Goal: Task Accomplishment & Management: Manage account settings

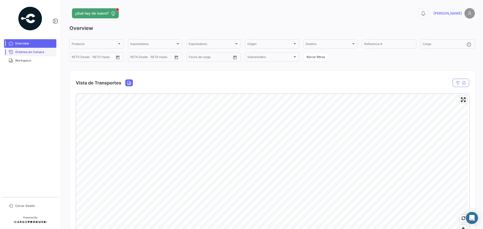
click at [22, 52] on span "Órdenes de Compra" at bounding box center [34, 52] width 39 height 5
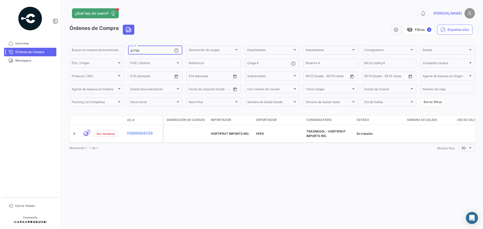
drag, startPoint x: 140, startPoint y: 52, endPoint x: 127, endPoint y: 50, distance: 12.7
click at [127, 50] on form "Buscar en [PERSON_NAME] personalizados... 41759 OC # Generación [PERSON_NAME] G…" at bounding box center [271, 76] width 405 height 63
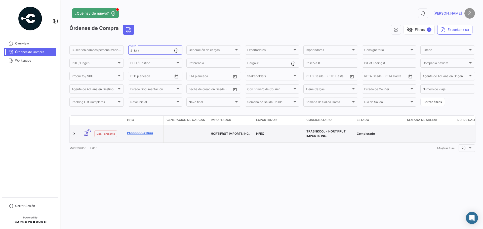
type input "41844"
click at [144, 131] on link "PO00000041844" at bounding box center [144, 133] width 34 height 5
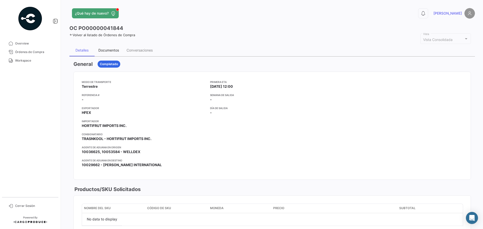
click at [111, 53] on div "Documentos" at bounding box center [109, 50] width 28 height 12
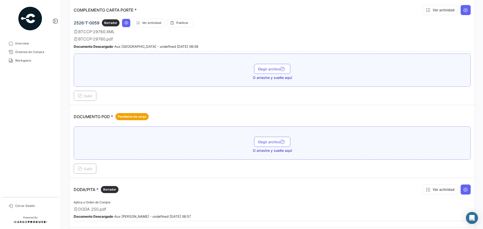
scroll to position [176, 0]
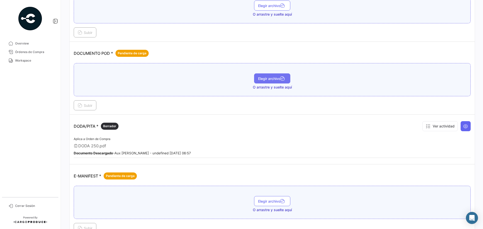
click at [275, 78] on span "Elegir archivo" at bounding box center [272, 78] width 28 height 4
click at [85, 105] on span "Subir" at bounding box center [85, 105] width 15 height 4
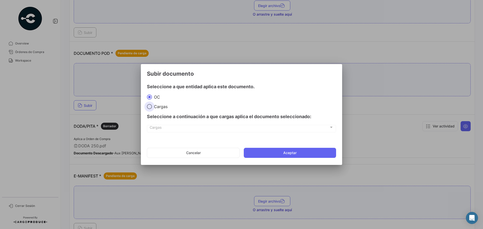
click at [156, 108] on span "Cargas" at bounding box center [160, 106] width 16 height 5
click at [152, 108] on input "Cargas" at bounding box center [149, 106] width 5 height 5
radio input "true"
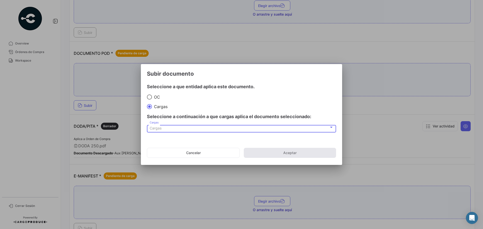
click at [153, 129] on span "Cargas" at bounding box center [156, 128] width 12 height 4
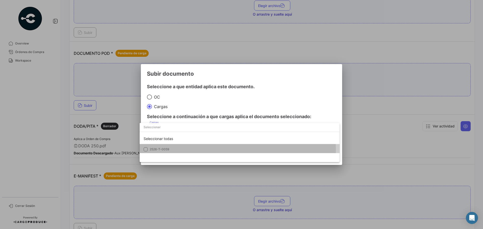
click at [159, 151] on span "2526-T-0059" at bounding box center [160, 149] width 20 height 4
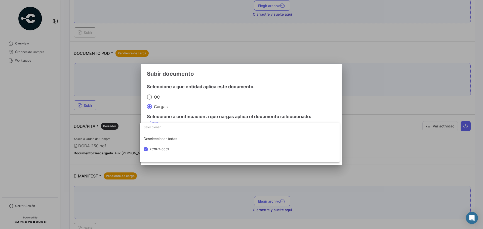
click at [294, 95] on div at bounding box center [241, 114] width 483 height 229
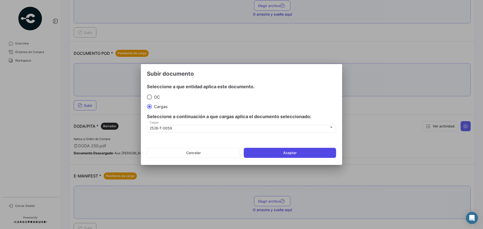
click at [303, 154] on button "Aceptar" at bounding box center [290, 153] width 92 height 10
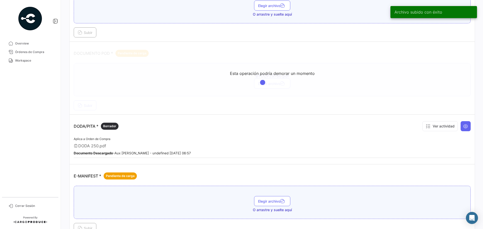
click at [37, 52] on span "Órdenes de Compra" at bounding box center [34, 52] width 39 height 5
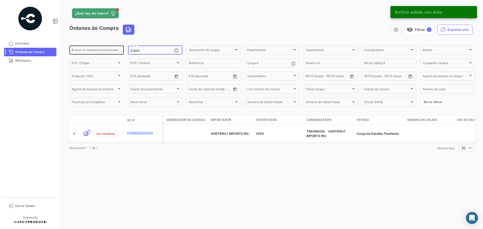
drag, startPoint x: 148, startPoint y: 51, endPoint x: 108, endPoint y: 50, distance: 40.0
click at [0, 0] on div "Buscar en [PERSON_NAME] personalizados... 41844 OC # Generación [PERSON_NAME] G…" at bounding box center [0, 0] width 0 height 0
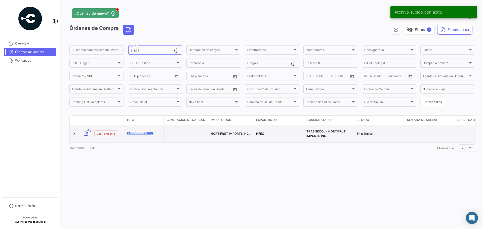
type input "41808"
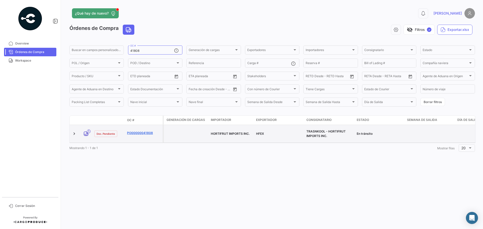
click at [146, 131] on link "PO00000041808" at bounding box center [144, 133] width 34 height 5
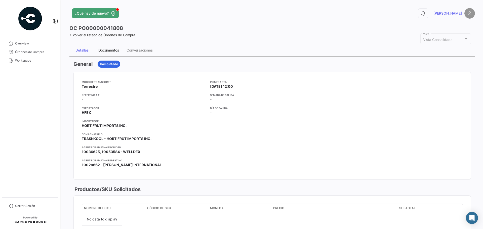
click at [106, 48] on div "Documentos" at bounding box center [108, 50] width 21 height 4
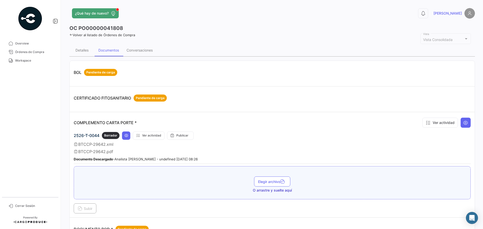
scroll to position [101, 0]
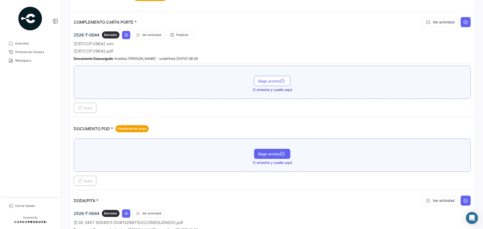
click at [265, 154] on span "Elegir archivo" at bounding box center [272, 154] width 28 height 4
click at [94, 179] on button "Subir" at bounding box center [85, 181] width 23 height 10
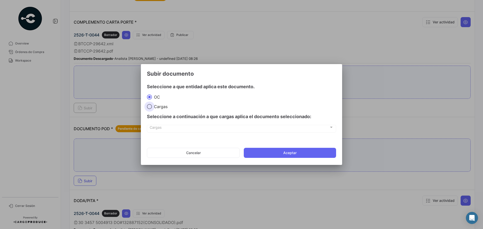
click at [150, 107] on span at bounding box center [149, 106] width 5 height 5
click at [150, 107] on input "Cargas" at bounding box center [149, 106] width 5 height 5
radio input "true"
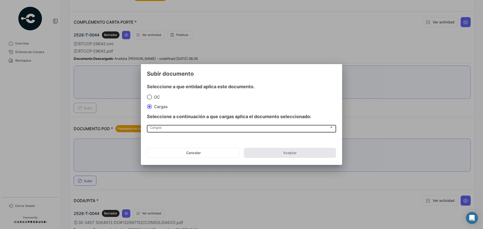
click at [157, 126] on div "Cargas Cargas" at bounding box center [242, 128] width 184 height 9
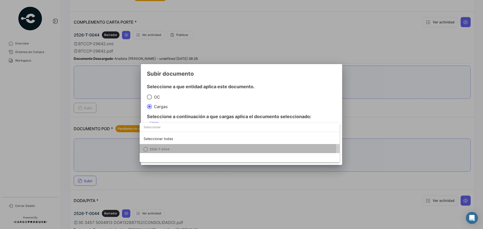
click at [162, 147] on span "2526-T-0044" at bounding box center [185, 149] width 70 height 5
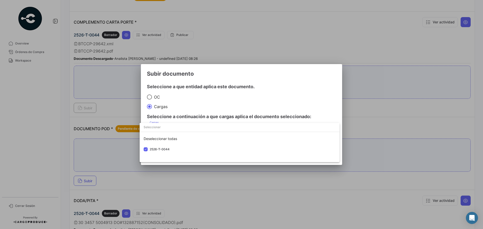
click at [293, 97] on div at bounding box center [241, 114] width 483 height 229
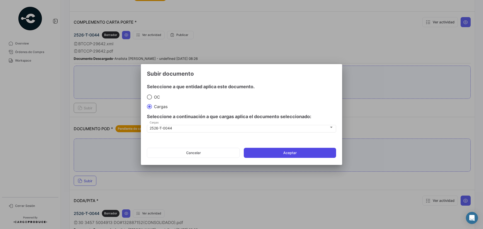
click at [292, 152] on button "Aceptar" at bounding box center [290, 153] width 92 height 10
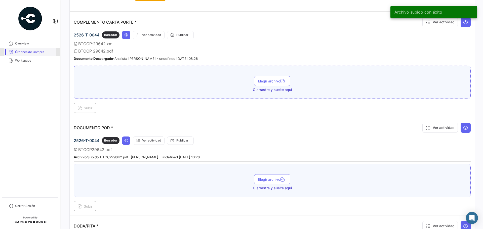
click at [16, 53] on span "Órdenes de Compra" at bounding box center [34, 52] width 39 height 5
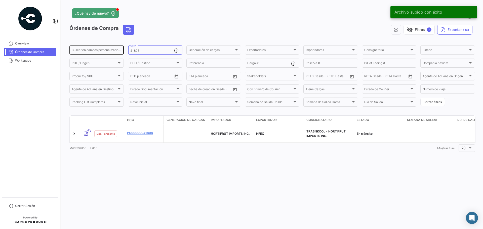
drag, startPoint x: 138, startPoint y: 50, endPoint x: 103, endPoint y: 50, distance: 35.2
click at [0, 0] on div "Buscar en [PERSON_NAME] personalizados... 41808 OC # Generación [PERSON_NAME] G…" at bounding box center [0, 0] width 0 height 0
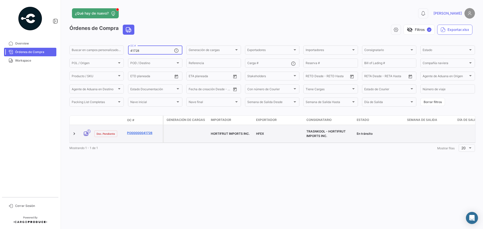
type input "41728"
click at [147, 131] on link "PO00000041728" at bounding box center [144, 133] width 34 height 5
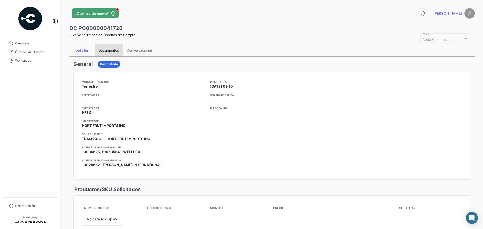
click at [110, 50] on div "Documentos" at bounding box center [108, 50] width 21 height 4
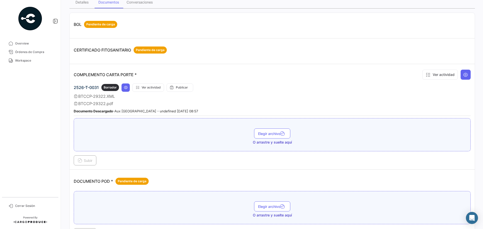
scroll to position [75, 0]
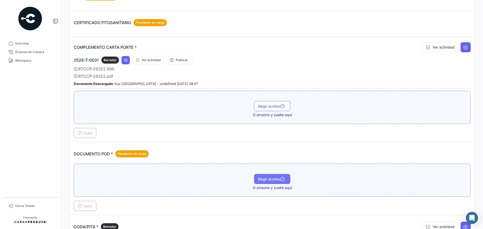
click at [270, 178] on span "Elegir archivo" at bounding box center [272, 179] width 28 height 4
click at [86, 207] on span "Subir" at bounding box center [85, 206] width 15 height 4
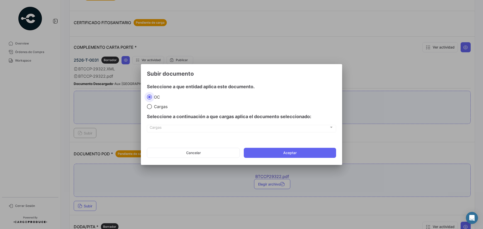
click at [151, 106] on span at bounding box center [149, 106] width 5 height 5
click at [151, 106] on input "Cargas" at bounding box center [149, 106] width 5 height 5
radio input "true"
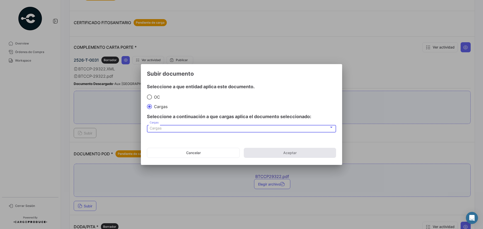
click at [164, 129] on div "Cargas" at bounding box center [239, 128] width 179 height 4
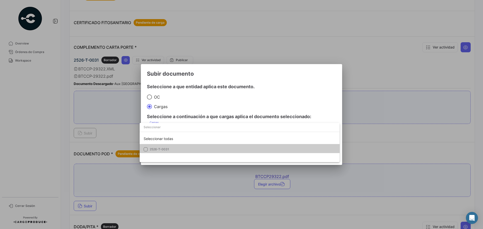
click at [159, 149] on span "2526-T-0031" at bounding box center [159, 149] width 19 height 4
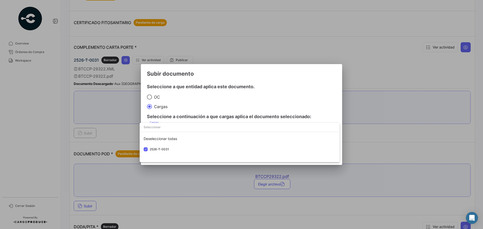
click at [291, 99] on div at bounding box center [241, 114] width 483 height 229
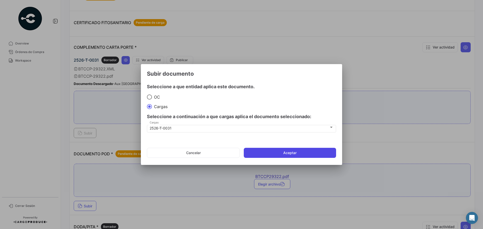
click at [287, 156] on button "Aceptar" at bounding box center [290, 153] width 92 height 10
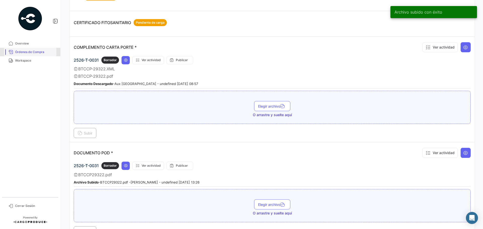
click at [30, 52] on span "Órdenes de Compra" at bounding box center [34, 52] width 39 height 5
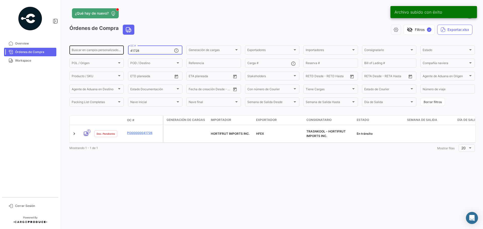
drag, startPoint x: 145, startPoint y: 50, endPoint x: 118, endPoint y: 50, distance: 27.4
click at [0, 0] on div "Buscar en [PERSON_NAME] personalizados... 41728 OC # Generación [PERSON_NAME] G…" at bounding box center [0, 0] width 0 height 0
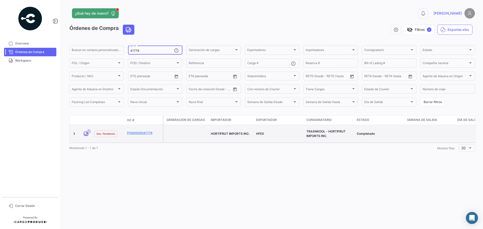
type input "41778"
click at [147, 127] on datatable-body-cell "PO00000041778" at bounding box center [144, 134] width 38 height 18
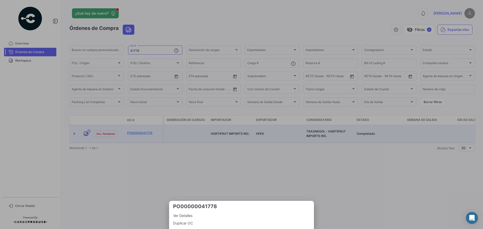
click at [147, 131] on div at bounding box center [241, 114] width 483 height 229
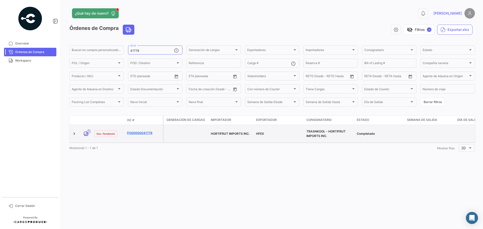
click at [140, 133] on link "PO00000041778" at bounding box center [144, 133] width 34 height 5
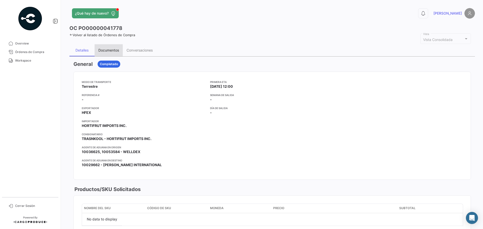
click at [116, 50] on div "Documentos" at bounding box center [108, 50] width 21 height 4
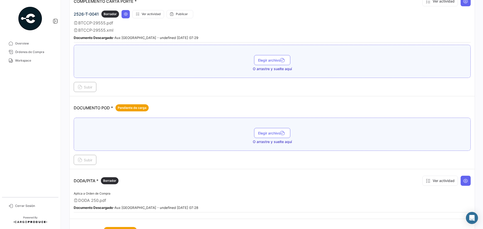
scroll to position [151, 0]
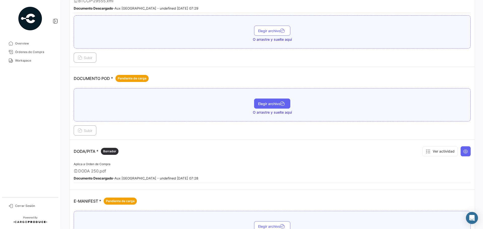
click at [259, 105] on span "Elegir archivo" at bounding box center [272, 104] width 28 height 4
click at [89, 132] on span "Subir" at bounding box center [85, 130] width 15 height 4
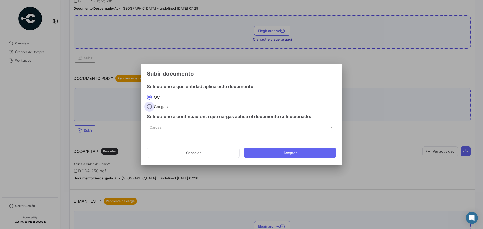
click at [154, 106] on span "Cargas" at bounding box center [160, 106] width 16 height 5
click at [152, 106] on input "Cargas" at bounding box center [149, 106] width 5 height 5
radio input "true"
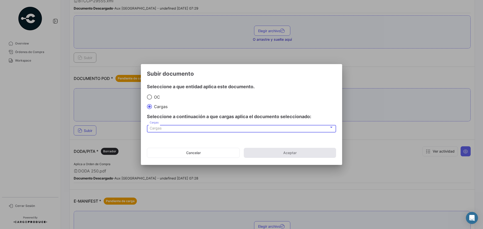
click at [158, 130] on span "Cargas" at bounding box center [156, 128] width 12 height 4
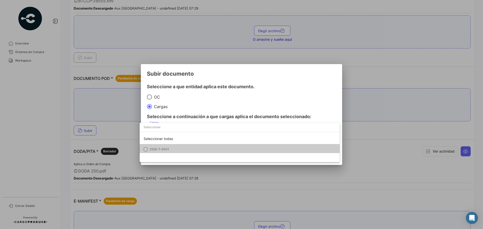
click at [156, 148] on span "2526-T-0041" at bounding box center [159, 149] width 19 height 4
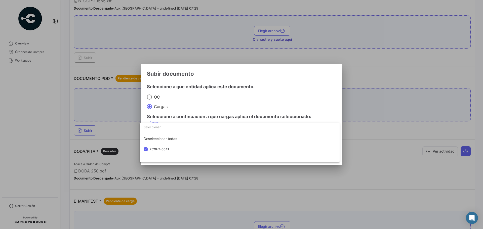
click at [282, 92] on div at bounding box center [241, 114] width 483 height 229
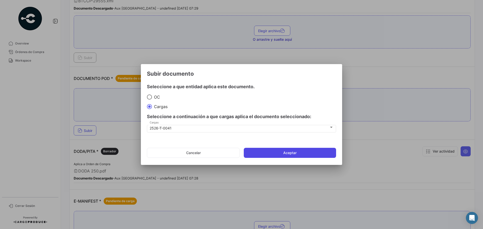
click at [287, 151] on button "Aceptar" at bounding box center [290, 153] width 92 height 10
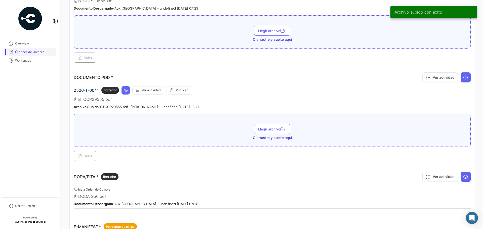
click at [34, 52] on span "Órdenes de Compra" at bounding box center [34, 52] width 39 height 5
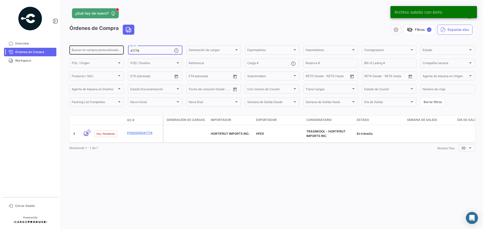
drag, startPoint x: 142, startPoint y: 53, endPoint x: 121, endPoint y: 50, distance: 21.0
click at [0, 0] on div "Buscar en [PERSON_NAME] personalizados... 41778 OC # Generación [PERSON_NAME] G…" at bounding box center [0, 0] width 0 height 0
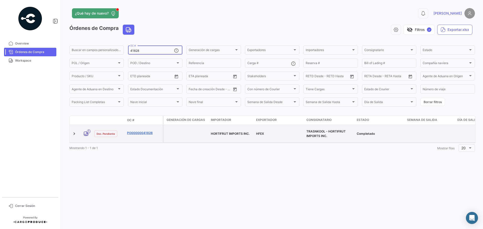
type input "41828"
click at [138, 132] on link "PO00000041828" at bounding box center [144, 133] width 34 height 5
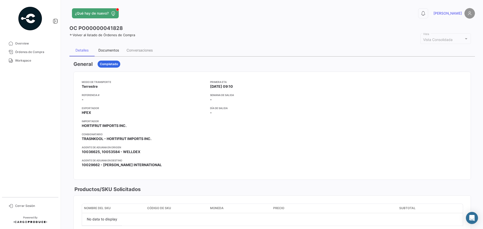
click at [107, 50] on div "Documentos" at bounding box center [108, 50] width 21 height 4
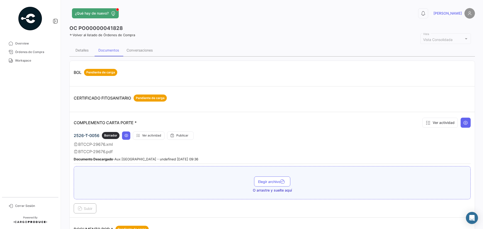
scroll to position [126, 0]
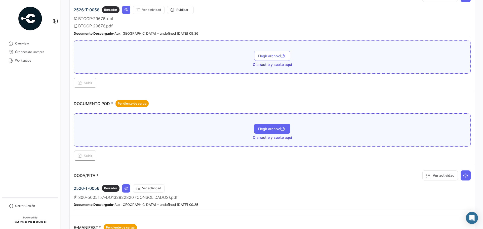
click at [265, 130] on span "Elegir archivo" at bounding box center [272, 129] width 28 height 4
click at [85, 155] on span "Subir" at bounding box center [85, 156] width 15 height 4
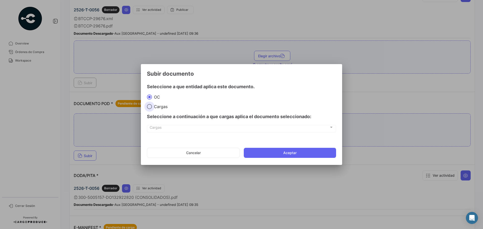
click at [154, 106] on span "Cargas" at bounding box center [160, 106] width 16 height 5
click at [152, 106] on input "Cargas" at bounding box center [149, 106] width 5 height 5
radio input "true"
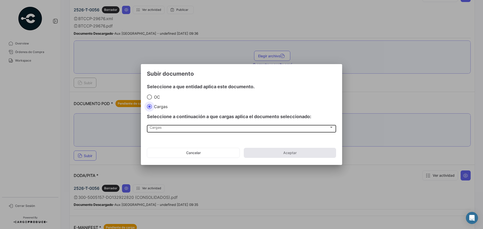
click at [155, 128] on span "Cargas" at bounding box center [239, 128] width 179 height 4
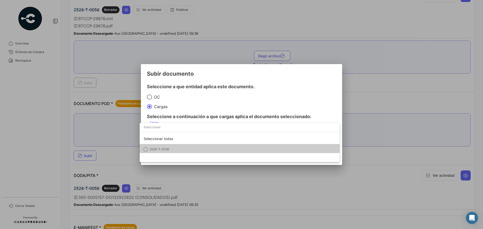
click at [158, 147] on span "2526-T-0056" at bounding box center [185, 149] width 70 height 5
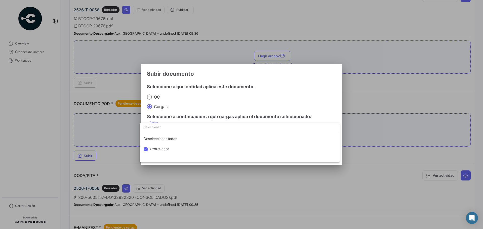
click at [253, 104] on div at bounding box center [241, 114] width 483 height 229
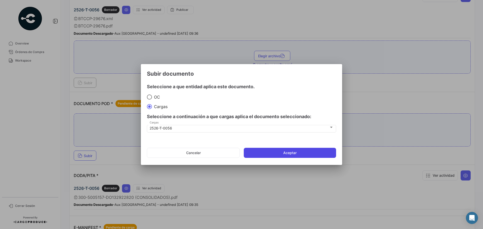
click at [266, 155] on button "Aceptar" at bounding box center [290, 153] width 92 height 10
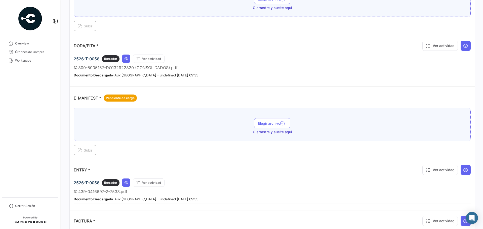
scroll to position [251, 0]
